Goal: Information Seeking & Learning: Learn about a topic

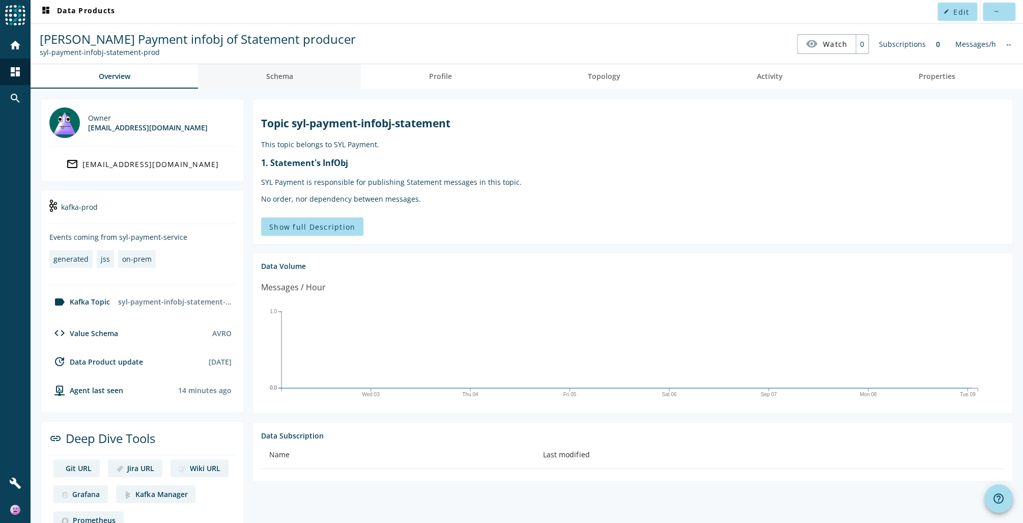
drag, startPoint x: 285, startPoint y: 74, endPoint x: 303, endPoint y: 90, distance: 23.5
click at [285, 75] on span "Schema" at bounding box center [279, 76] width 27 height 7
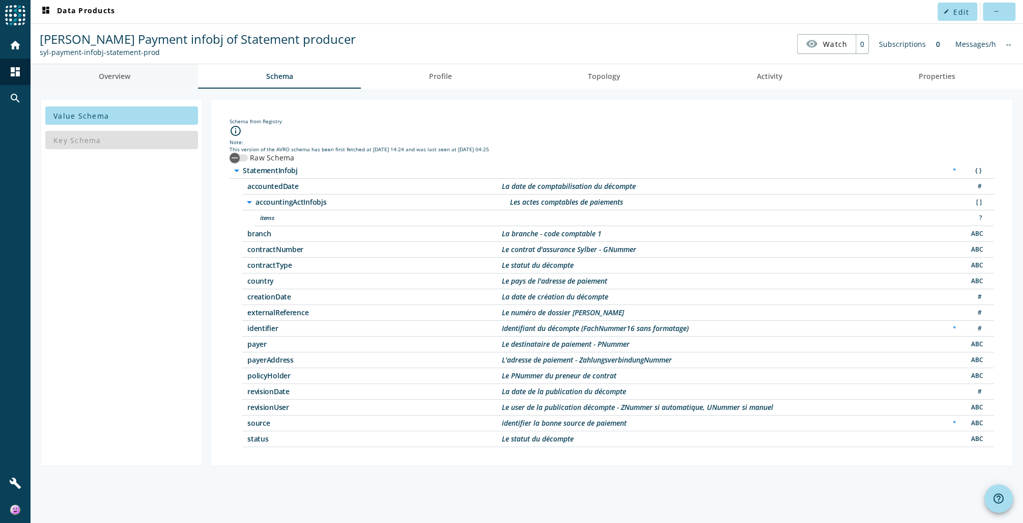
click at [116, 77] on span "Overview" at bounding box center [115, 76] width 32 height 7
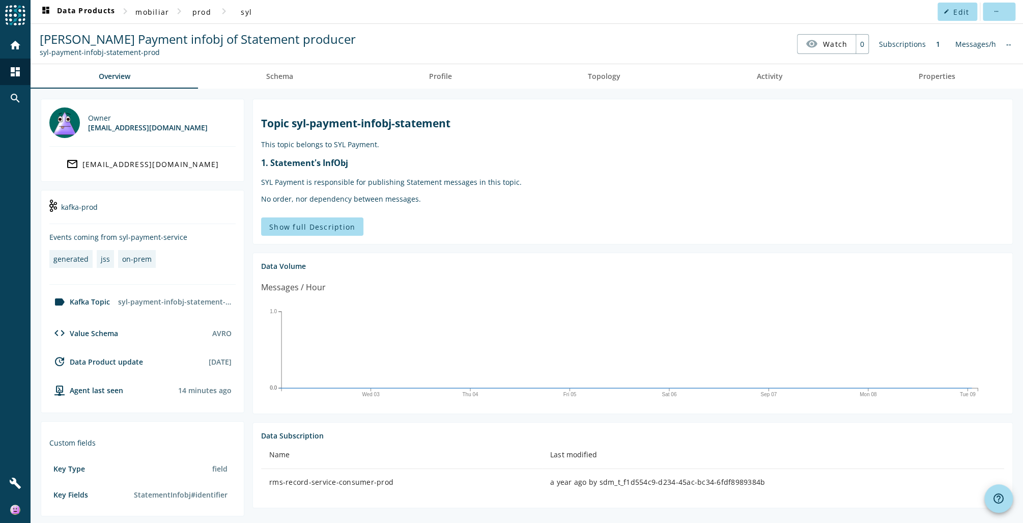
scroll to position [122, 0]
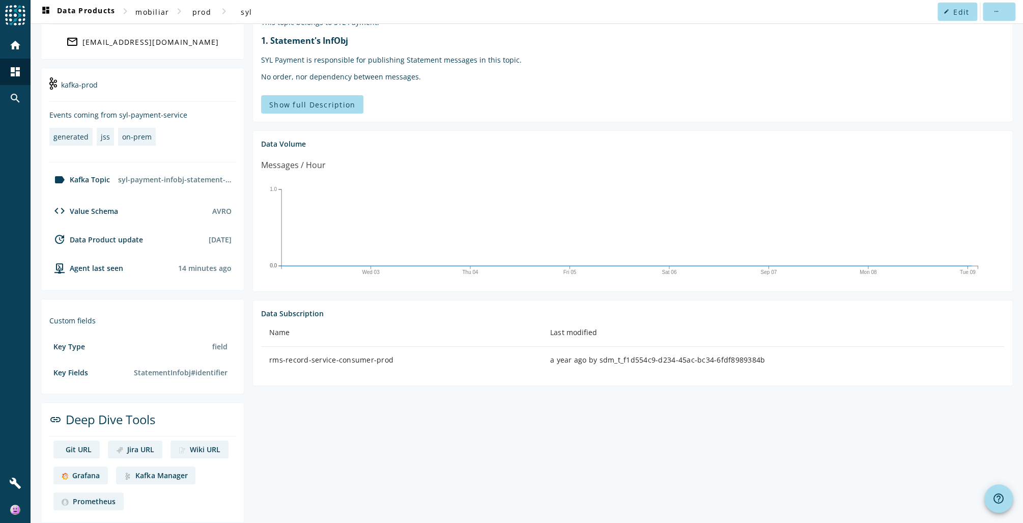
click at [83, 477] on div "Grafana" at bounding box center [85, 475] width 27 height 10
